Goal: Use online tool/utility: Utilize a website feature to perform a specific function

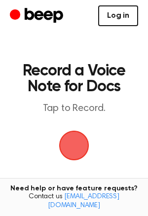
click at [118, 21] on link "Log in" at bounding box center [118, 15] width 40 height 21
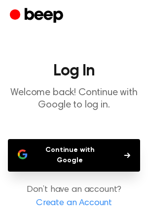
click at [53, 150] on button "Continue with Google" at bounding box center [74, 155] width 132 height 33
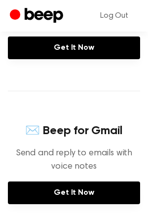
scroll to position [213, 0]
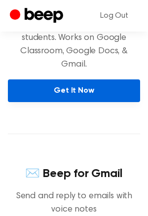
click at [51, 84] on link "Get It Now" at bounding box center [74, 90] width 132 height 23
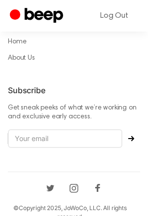
scroll to position [0, 0]
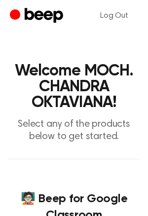
click at [22, 14] on icon "Beep" at bounding box center [38, 15] width 56 height 19
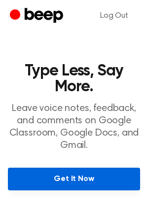
click at [55, 172] on link "Get It Now" at bounding box center [74, 179] width 132 height 23
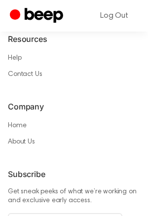
scroll to position [934, 0]
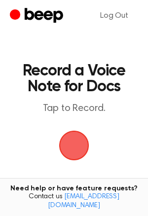
click at [72, 151] on span "button" at bounding box center [74, 146] width 28 height 28
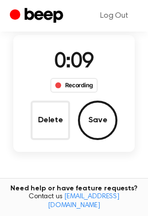
scroll to position [78, 0]
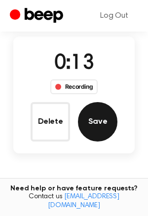
click at [106, 114] on button "Save" at bounding box center [97, 121] width 39 height 39
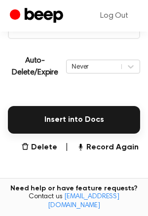
scroll to position [207, 0]
click at [106, 114] on button "Insert into Docs" at bounding box center [74, 120] width 132 height 28
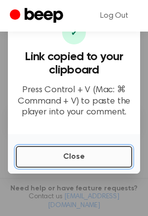
click at [78, 148] on button "Close" at bounding box center [74, 157] width 116 height 22
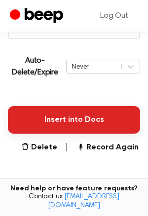
click at [65, 128] on button "Insert into Docs" at bounding box center [74, 120] width 132 height 28
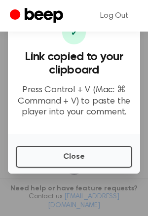
scroll to position [309, 0]
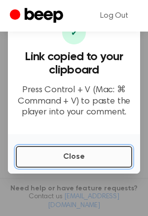
click at [59, 162] on button "Close" at bounding box center [74, 157] width 116 height 22
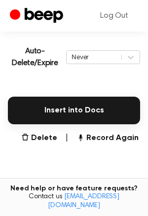
scroll to position [215, 0]
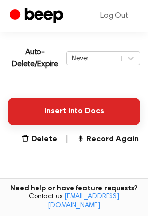
click at [56, 101] on button "Insert into Docs" at bounding box center [74, 112] width 132 height 28
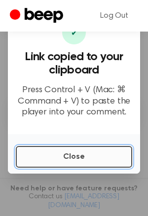
click at [27, 159] on button "Close" at bounding box center [74, 157] width 116 height 22
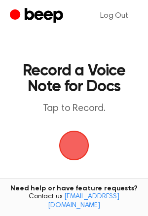
click at [81, 148] on span "button" at bounding box center [74, 146] width 32 height 32
click at [78, 154] on span "button" at bounding box center [74, 146] width 28 height 28
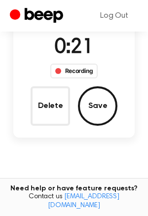
scroll to position [95, 0]
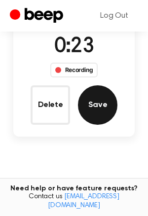
click at [102, 115] on button "Save" at bounding box center [97, 104] width 39 height 39
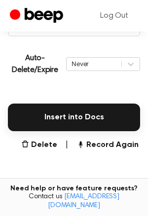
scroll to position [207, 0]
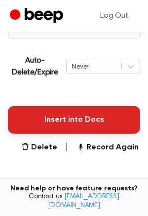
click at [43, 113] on button "Insert into Docs" at bounding box center [74, 120] width 132 height 28
